Goal: Book appointment/travel/reservation

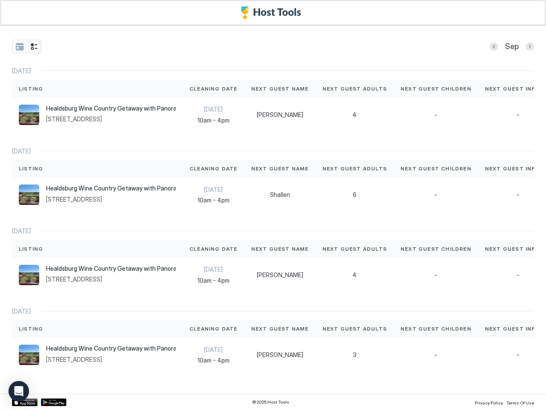
click at [20, 47] on button "tab-group" at bounding box center [19, 46] width 13 height 11
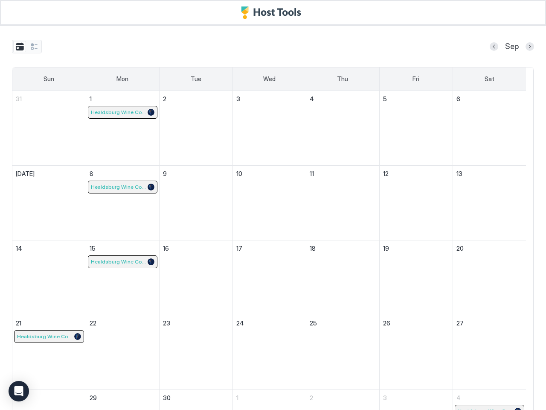
click at [34, 47] on button "tab-group" at bounding box center [34, 46] width 13 height 11
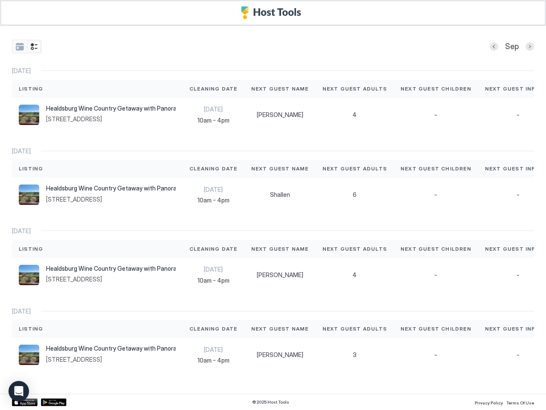
click at [490, 47] on button "Previous month" at bounding box center [494, 46] width 9 height 9
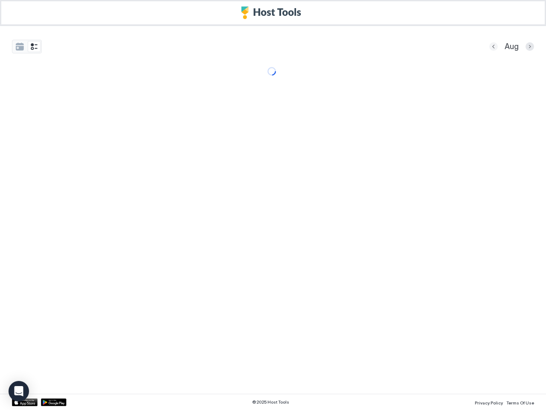
click at [523, 47] on div "Aug" at bounding box center [511, 47] width 45 height 14
click at [277, 89] on div "Aug Sun Mon Tue Wed Thu Fri Sat 27 28 29 30 31 1 2 3 4 5 6 7 8 9 10 11 12 13 14…" at bounding box center [273, 57] width 546 height 63
click at [348, 89] on div "Aug Sun Mon Tue Wed Thu Fri Sat 27 28 29 30 31 1 2 3 4 5 6 7 8 9 10 11 12 13 14…" at bounding box center [273, 57] width 546 height 63
click at [426, 89] on div "Aug Sun Mon Tue Wed Thu Fri Sat 27 28 29 30 31 1 2 3 4 5 6 7 8 9 10 11 12 13 14…" at bounding box center [273, 57] width 546 height 63
click at [505, 89] on div "Aug Sun Mon Tue Wed Thu Fri Sat 27 28 29 30 31 1 2 3 4 5 6 7 8 9 10 11 12 13 14…" at bounding box center [273, 57] width 546 height 63
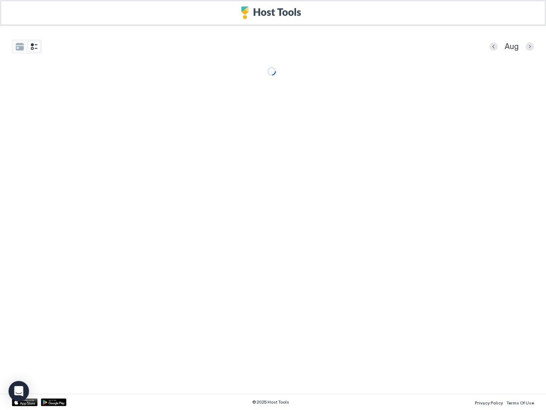
click at [277, 176] on div "Aug Sun Mon Tue Wed Thu Fri Sat 27 28 29 30 31 1 2 3 4 5 6 7 8 9 10 11 12 13 14…" at bounding box center [273, 205] width 546 height 410
click at [348, 176] on div "Aug Sun Mon Tue Wed Thu Fri Sat 27 28 29 30 31 1 2 3 4 5 6 7 8 9 10 11 12 13 14…" at bounding box center [273, 205] width 546 height 410
